Goal: Transaction & Acquisition: Book appointment/travel/reservation

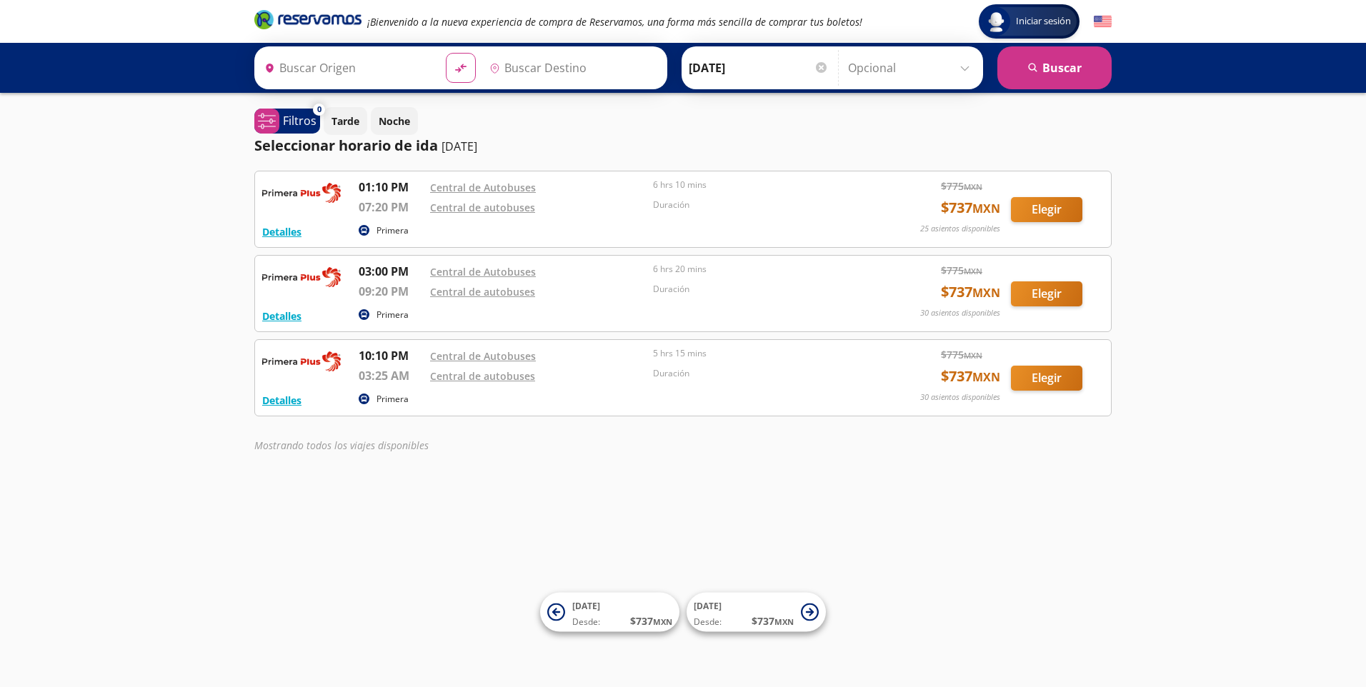
type input "Manzanillo, Colima"
type input "[GEOGRAPHIC_DATA], [GEOGRAPHIC_DATA]"
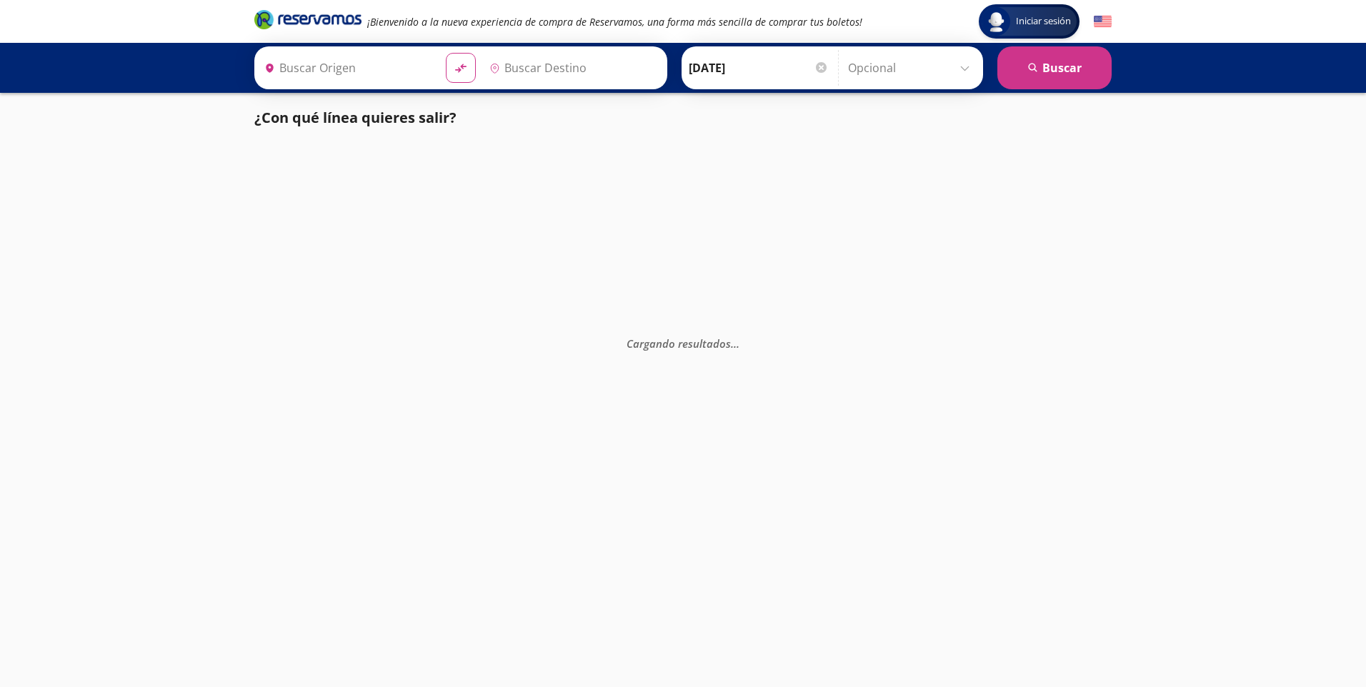
type input "Manzanillo, Colima"
type input "[GEOGRAPHIC_DATA], [GEOGRAPHIC_DATA]"
